Goal: Task Accomplishment & Management: Manage account settings

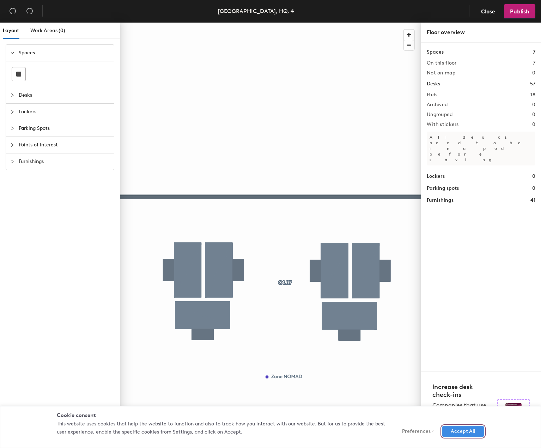
click at [460, 430] on button "Accept All" at bounding box center [463, 430] width 42 height 11
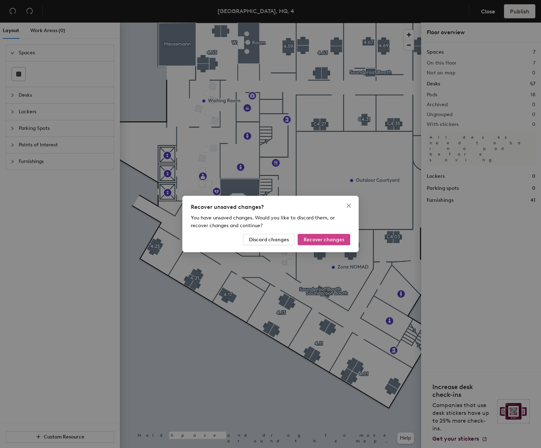
click at [313, 235] on button "Recover changes" at bounding box center [323, 239] width 53 height 11
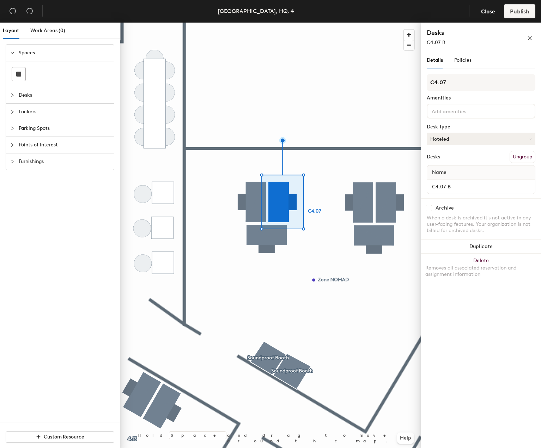
click at [489, 144] on button "Hoteled" at bounding box center [480, 138] width 109 height 13
click at [446, 162] on div "Assigned" at bounding box center [462, 160] width 70 height 11
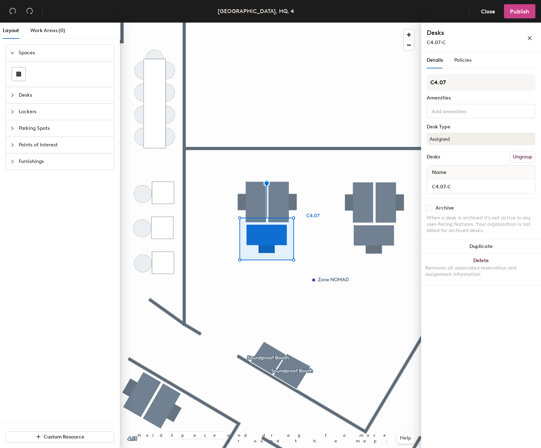
click at [521, 12] on span "Publish" at bounding box center [519, 11] width 19 height 7
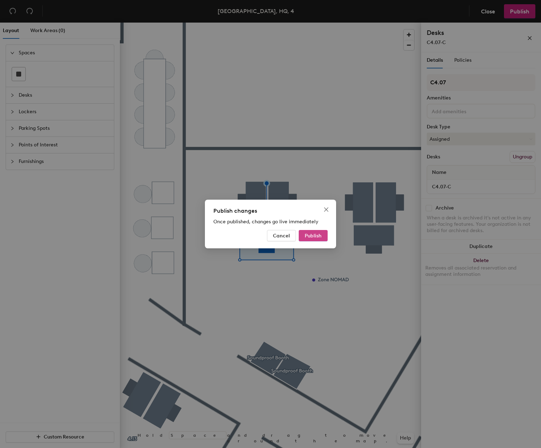
click at [323, 232] on button "Publish" at bounding box center [312, 235] width 29 height 11
